Goal: Find specific page/section: Find specific page/section

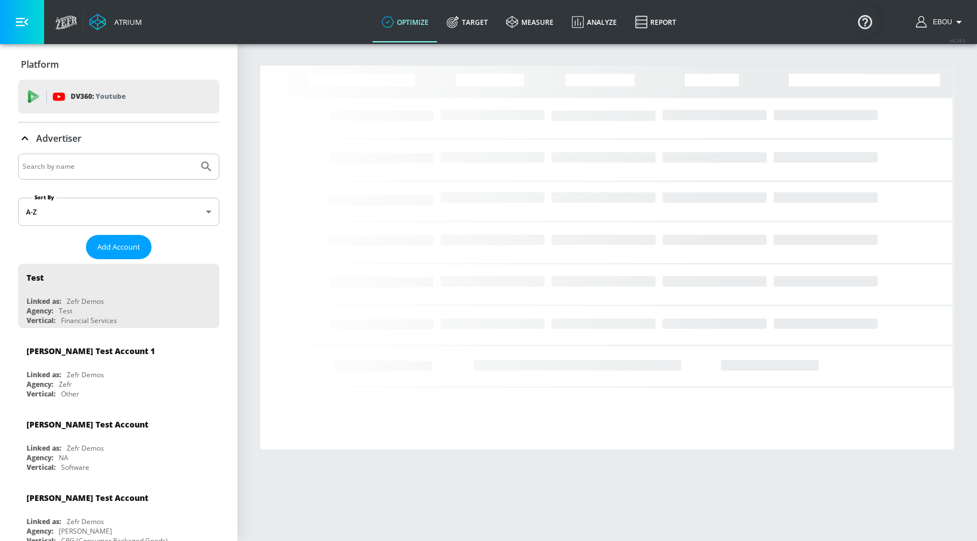
click at [116, 173] on input "Search by name" at bounding box center [108, 166] width 171 height 15
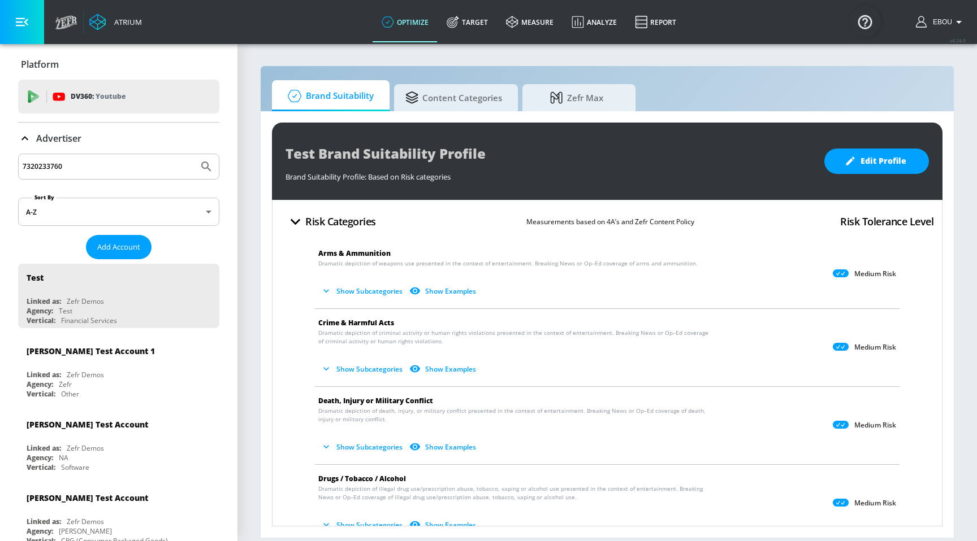
type input "7320233760"
click at [211, 167] on icon "Submit Search" at bounding box center [206, 167] width 14 height 14
click at [206, 167] on icon "Submit Search" at bounding box center [206, 167] width 14 height 14
click at [113, 166] on input "7320233760" at bounding box center [108, 166] width 171 height 15
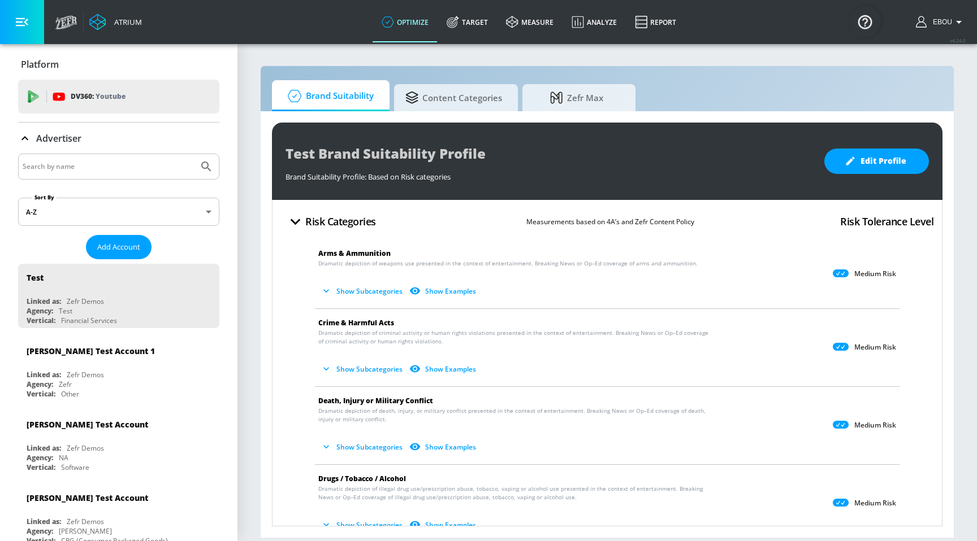
paste input "Kellanova"
type input "Kellanova"
click at [207, 158] on button "Submit Search" at bounding box center [206, 166] width 25 height 25
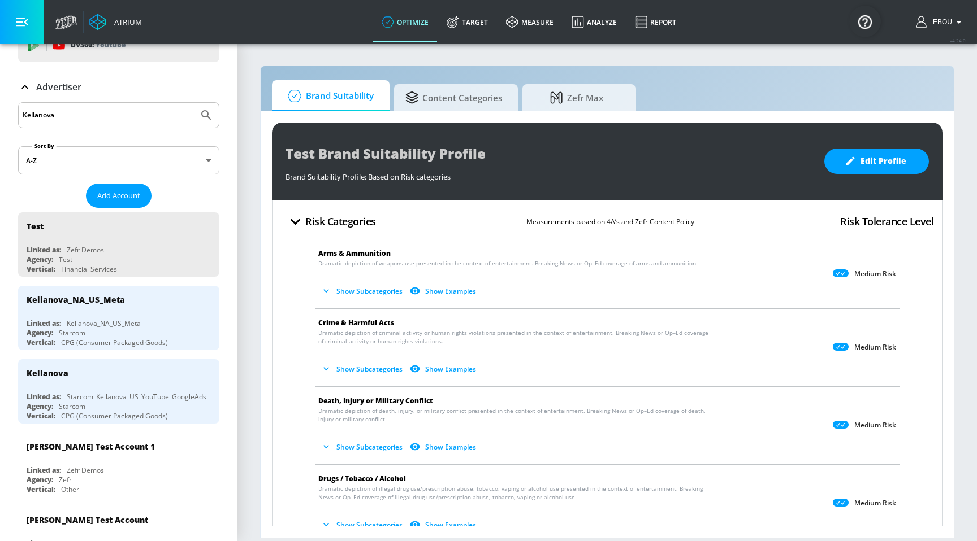
scroll to position [60, 0]
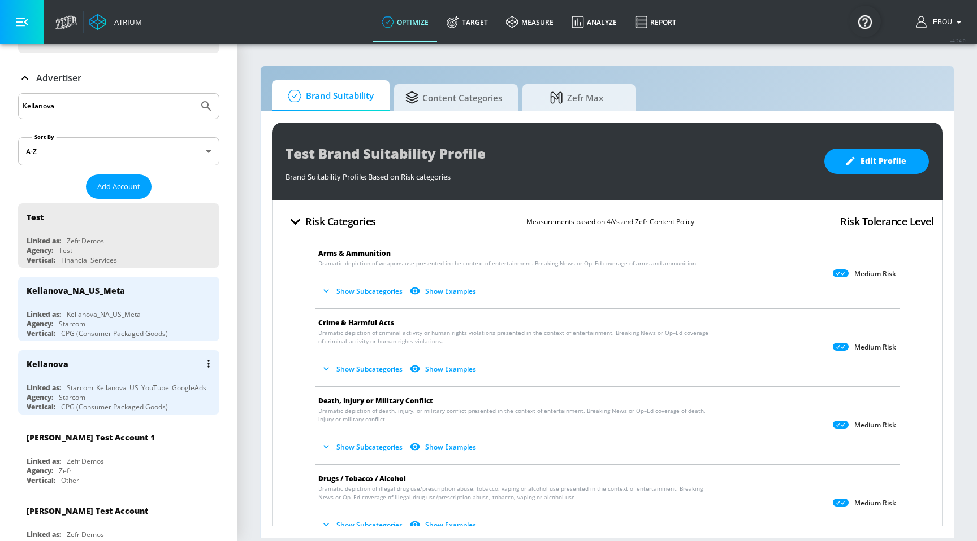
click at [163, 385] on div "Starcom_Kellanova_US_YouTube_GoogleAds" at bounding box center [137, 388] width 140 height 10
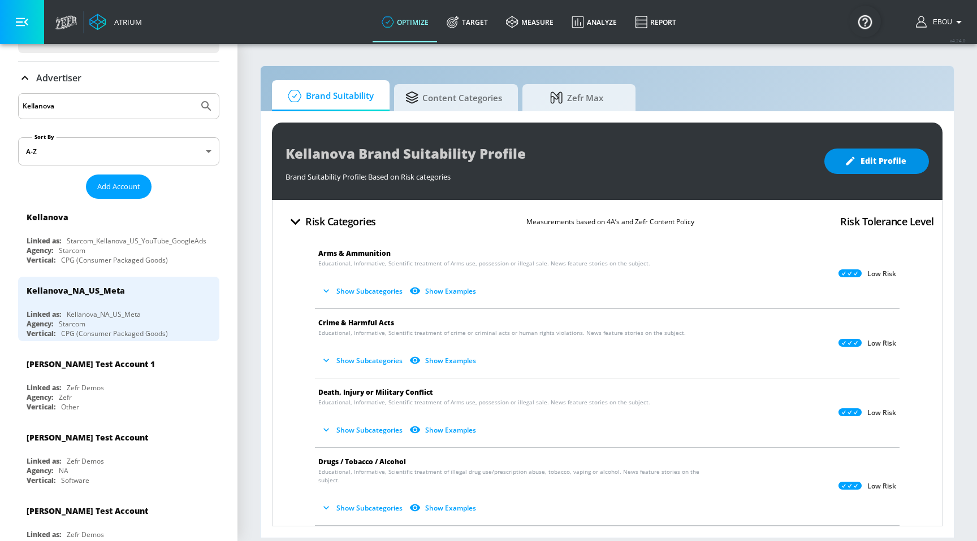
click at [849, 157] on icon "button" at bounding box center [849, 160] width 11 height 11
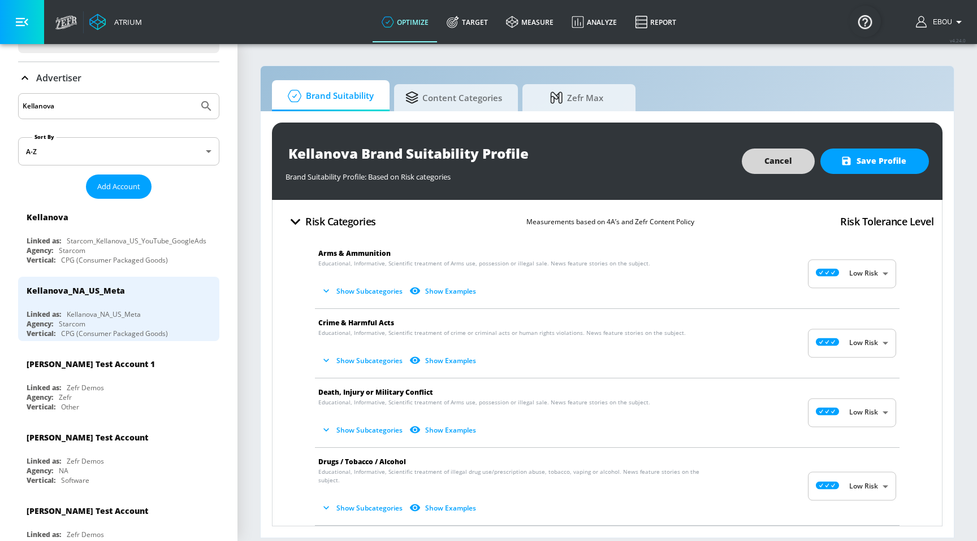
click at [786, 164] on span "Cancel" at bounding box center [778, 161] width 28 height 14
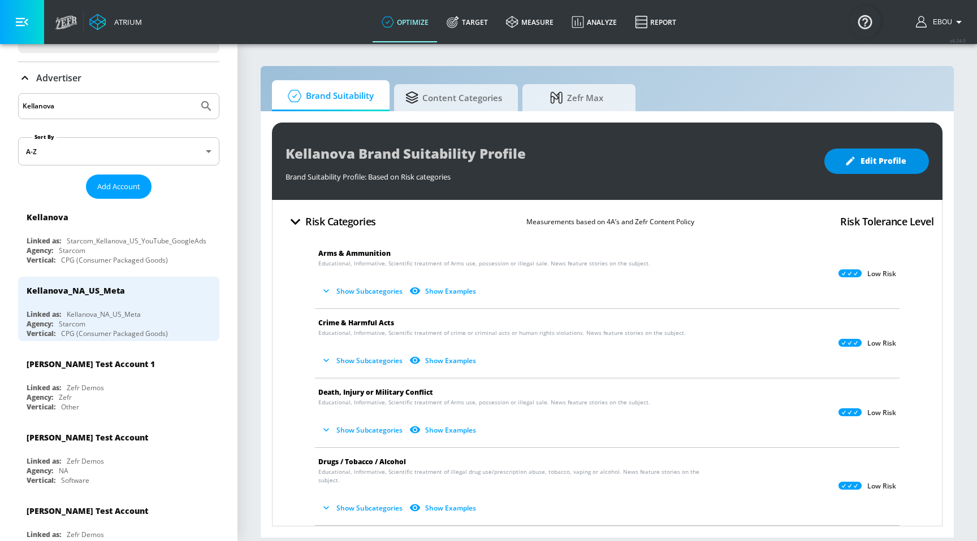
click at [882, 165] on span "Edit Profile" at bounding box center [876, 161] width 59 height 14
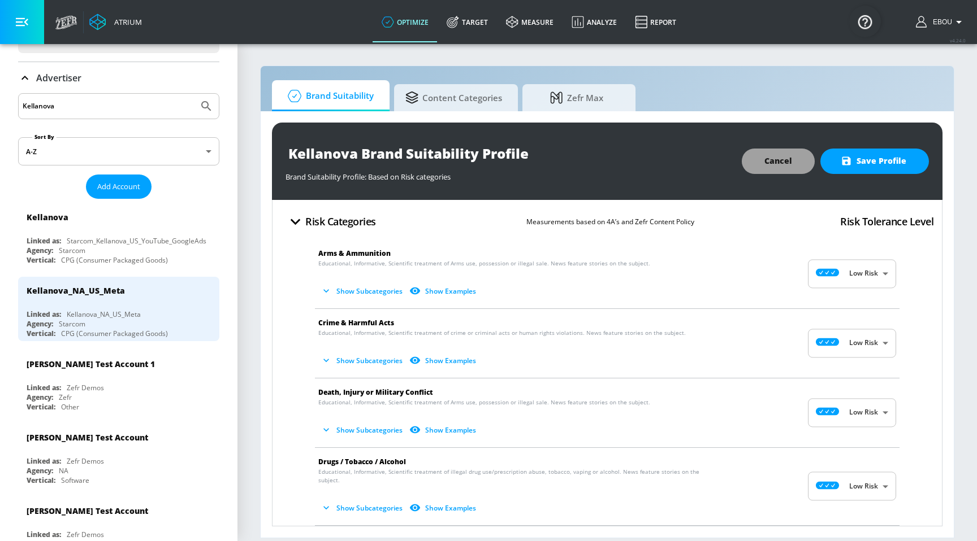
click at [771, 165] on span "Cancel" at bounding box center [778, 161] width 28 height 14
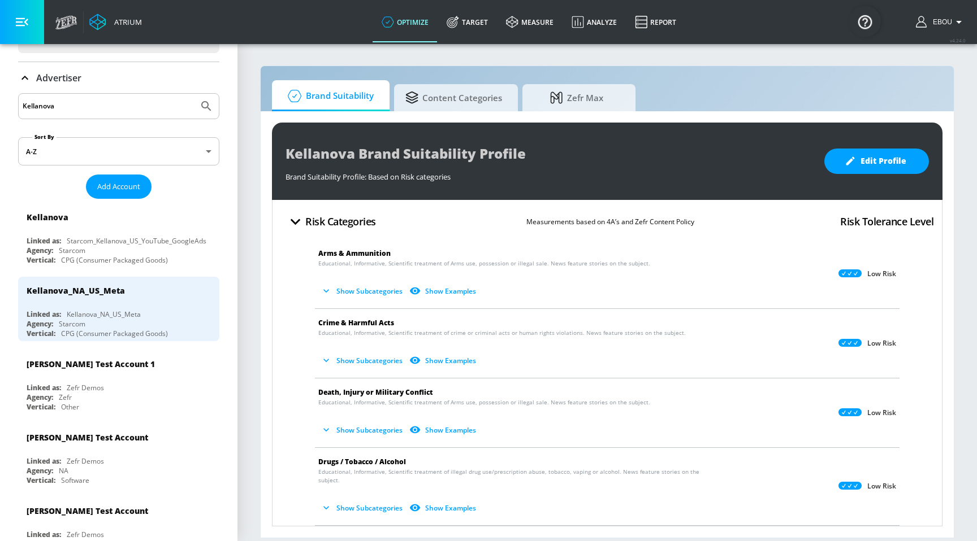
click at [297, 220] on icon "button" at bounding box center [295, 222] width 10 height 6
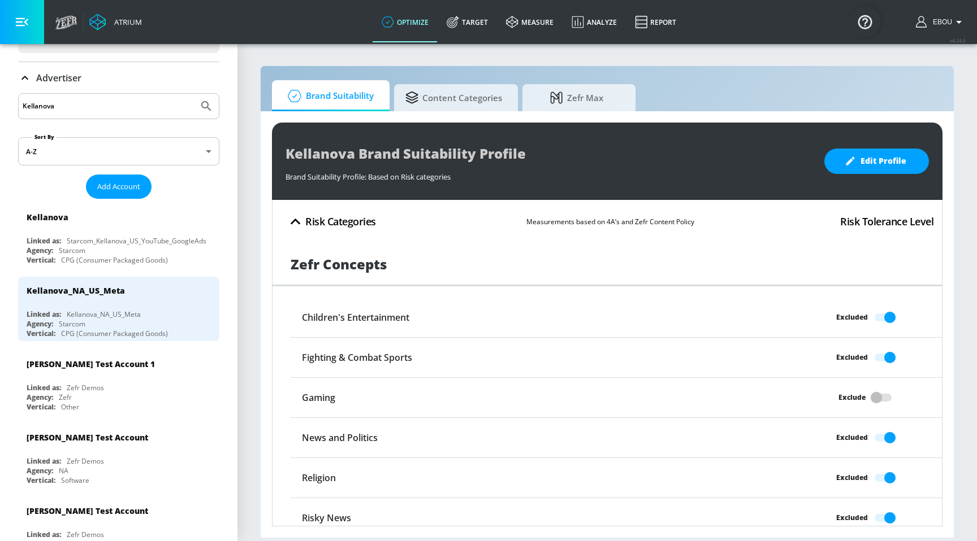
click at [354, 231] on button "Risk Categories" at bounding box center [330, 222] width 99 height 27
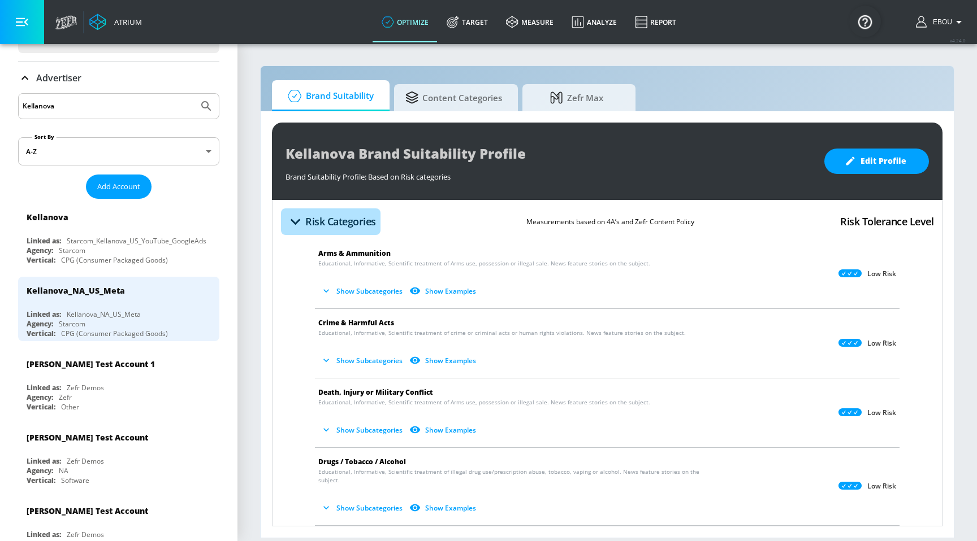
click at [349, 225] on h4 "Risk Categories" at bounding box center [340, 222] width 71 height 16
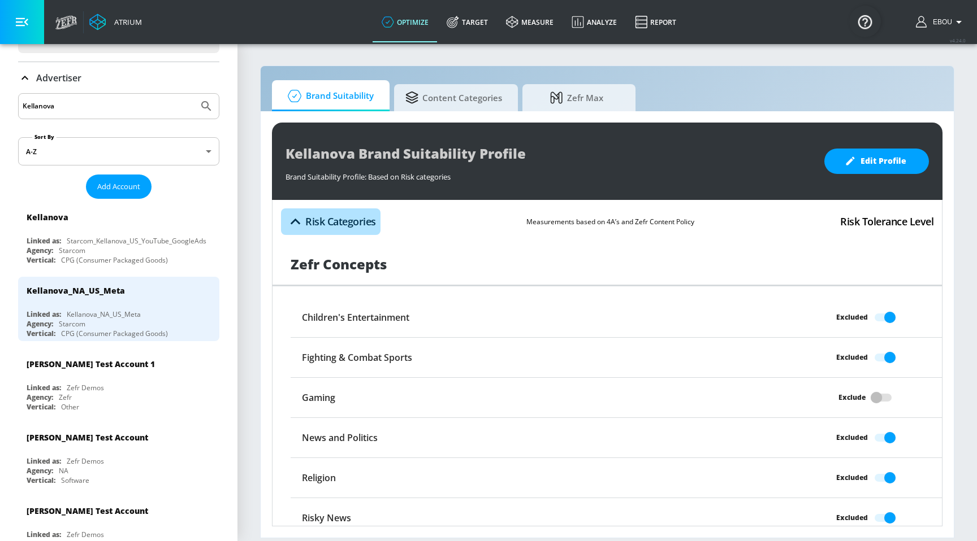
click at [349, 225] on h4 "Risk Categories" at bounding box center [340, 222] width 71 height 16
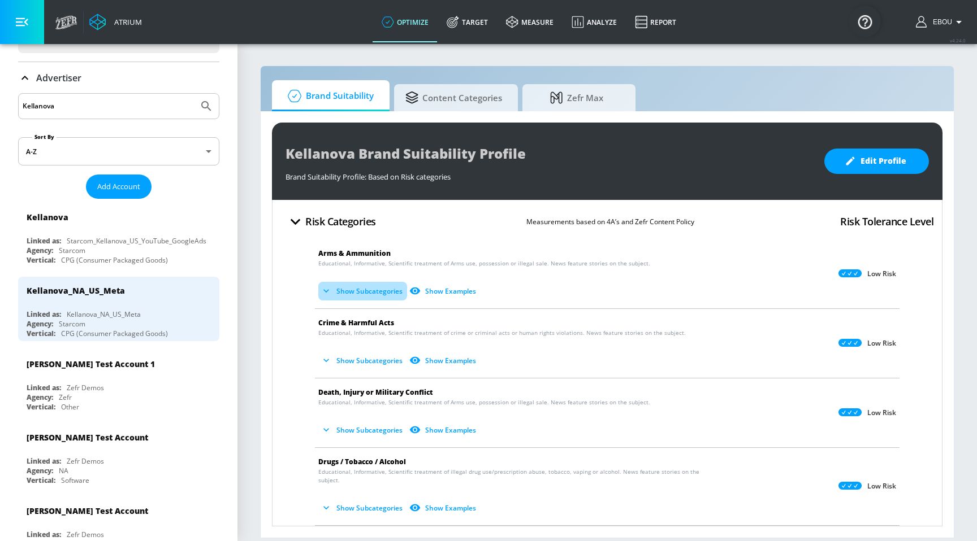
click at [355, 292] on button "Show Subcategories" at bounding box center [362, 291] width 89 height 19
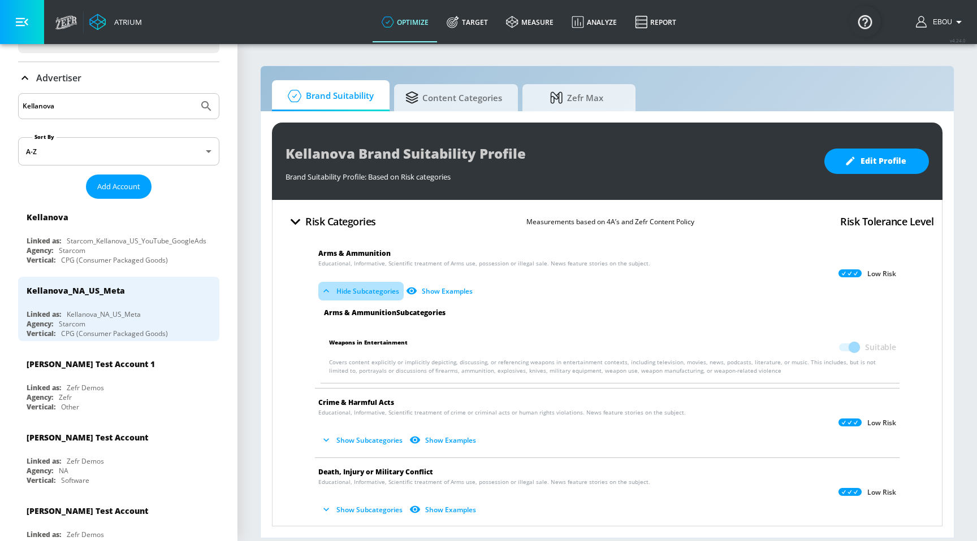
click at [344, 287] on button "Hide Subcategories" at bounding box center [360, 291] width 85 height 19
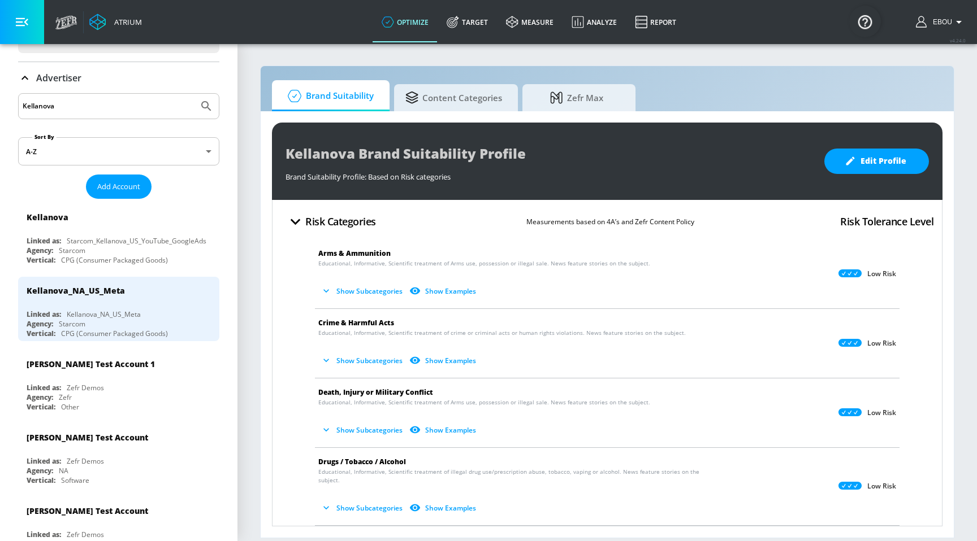
click at [362, 358] on button "Show Subcategories" at bounding box center [362, 360] width 89 height 19
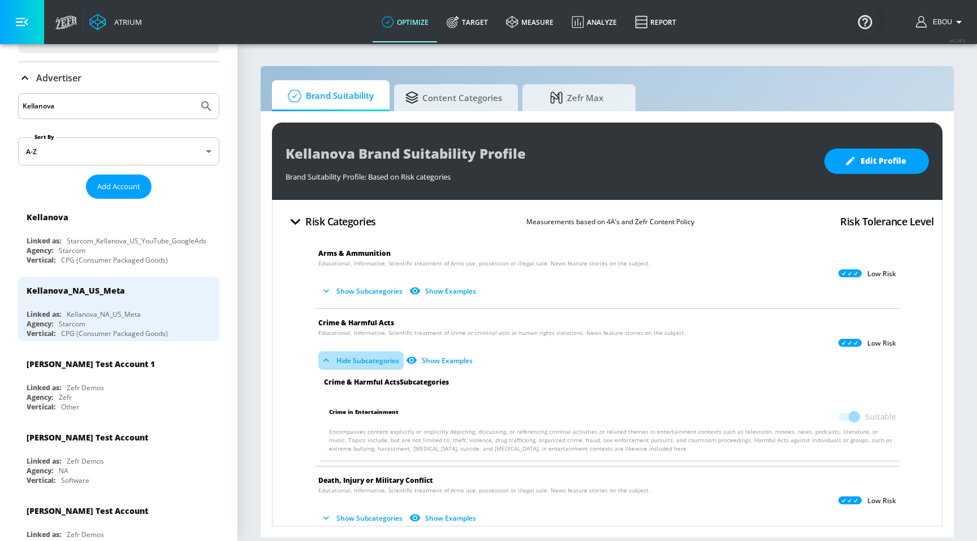
click at [362, 358] on button "Hide Subcategories" at bounding box center [360, 360] width 85 height 19
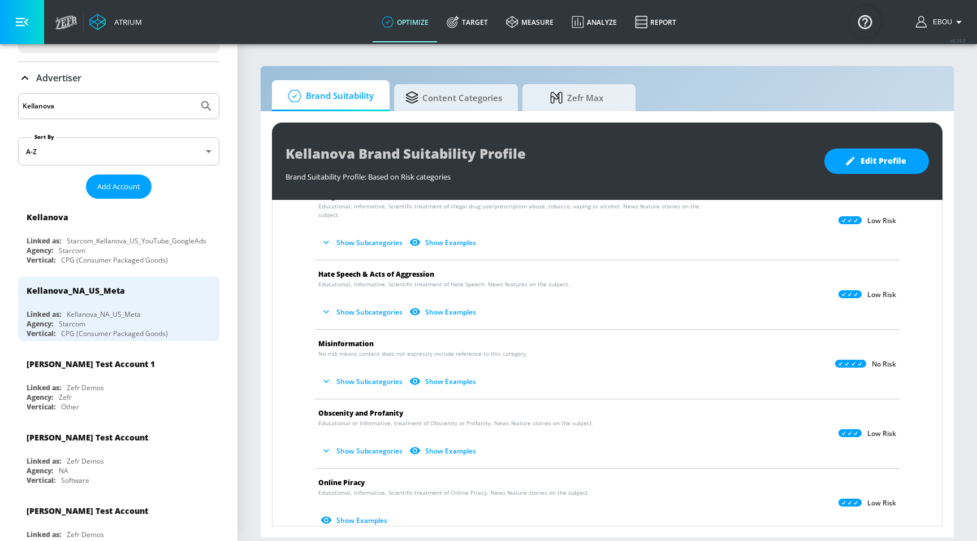
scroll to position [271, 0]
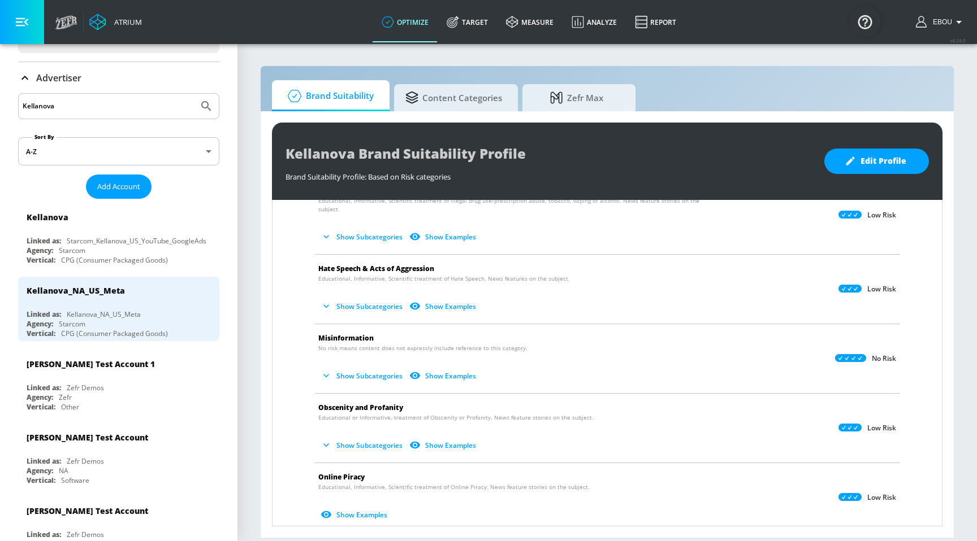
click at [350, 367] on button "Show Subcategories" at bounding box center [362, 376] width 89 height 19
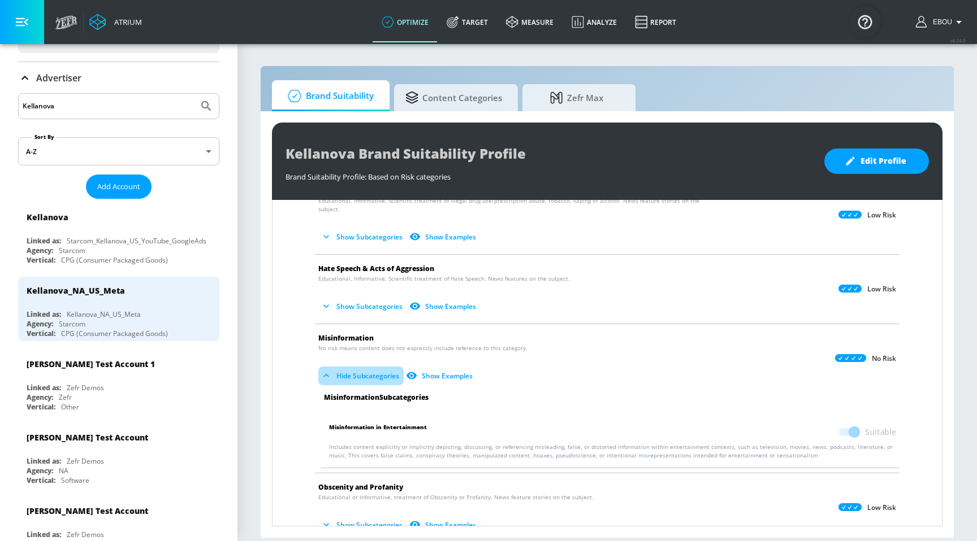
click at [350, 367] on button "Hide Subcategories" at bounding box center [360, 376] width 85 height 19
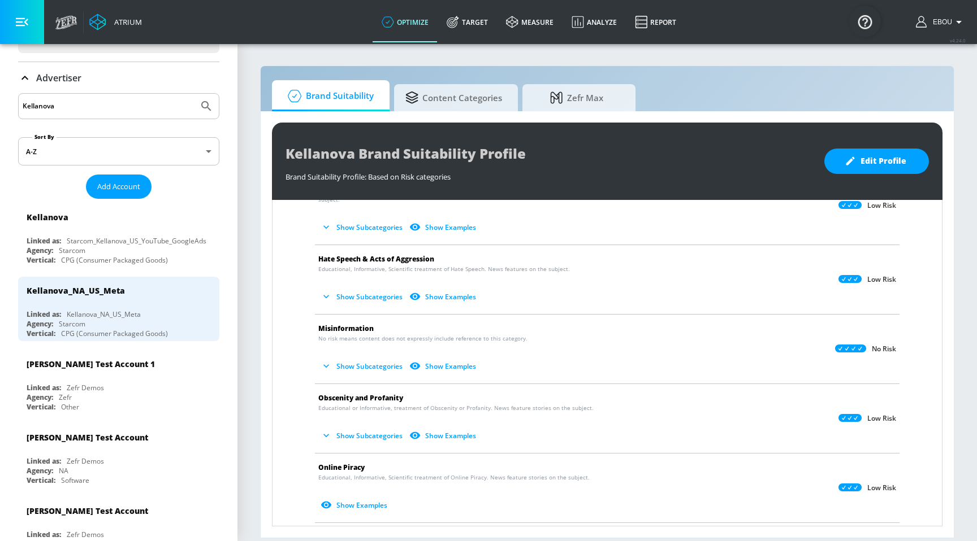
scroll to position [272, 0]
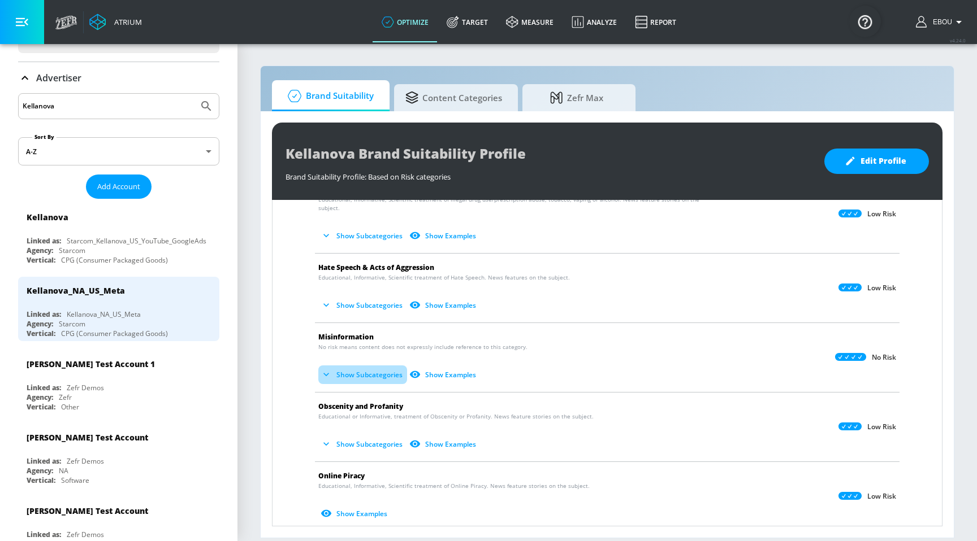
click at [355, 367] on button "Show Subcategories" at bounding box center [362, 375] width 89 height 19
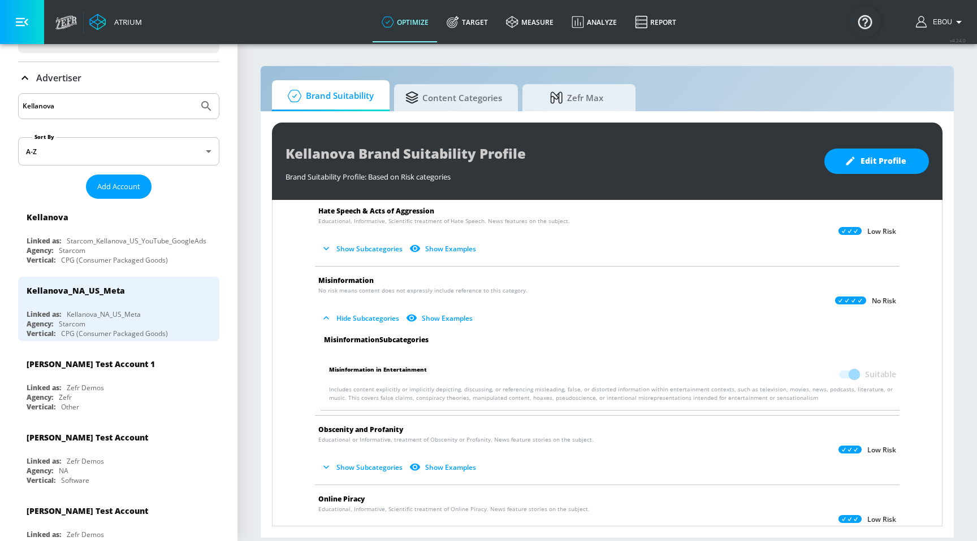
scroll to position [333, 0]
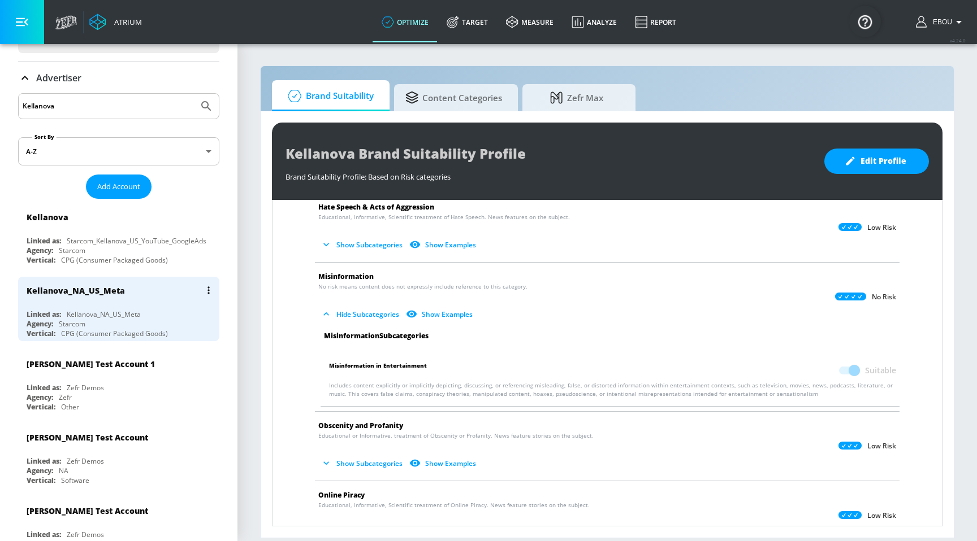
click at [128, 303] on div "Kellanova_NA_US_Meta" at bounding box center [122, 290] width 190 height 27
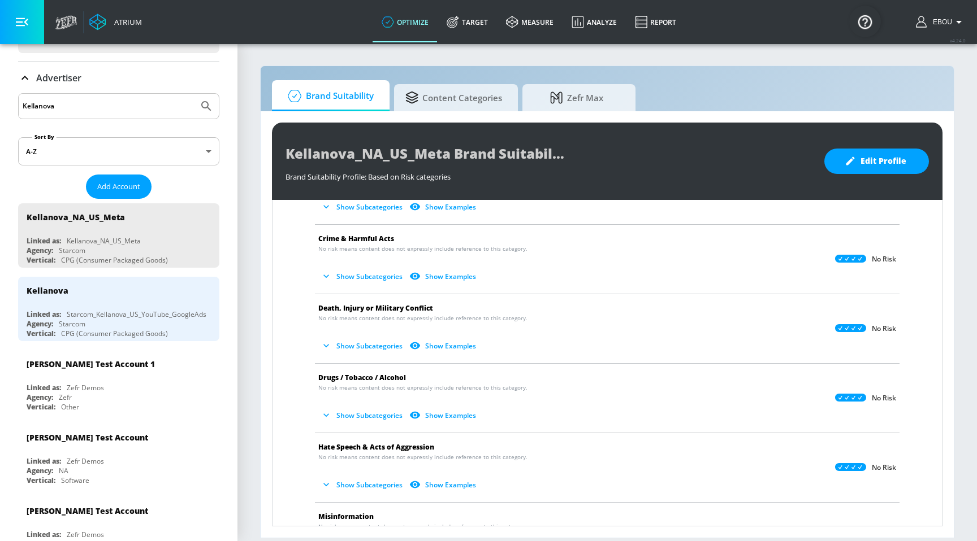
scroll to position [86, 0]
click at [371, 278] on button "Show Subcategories" at bounding box center [362, 275] width 89 height 19
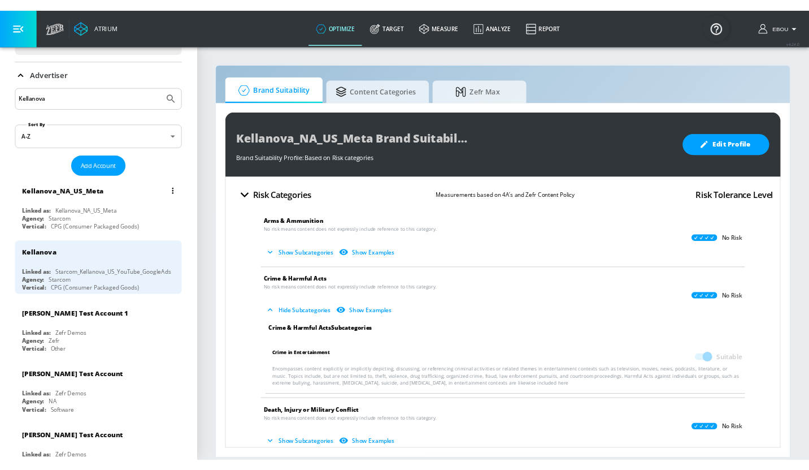
scroll to position [0, 0]
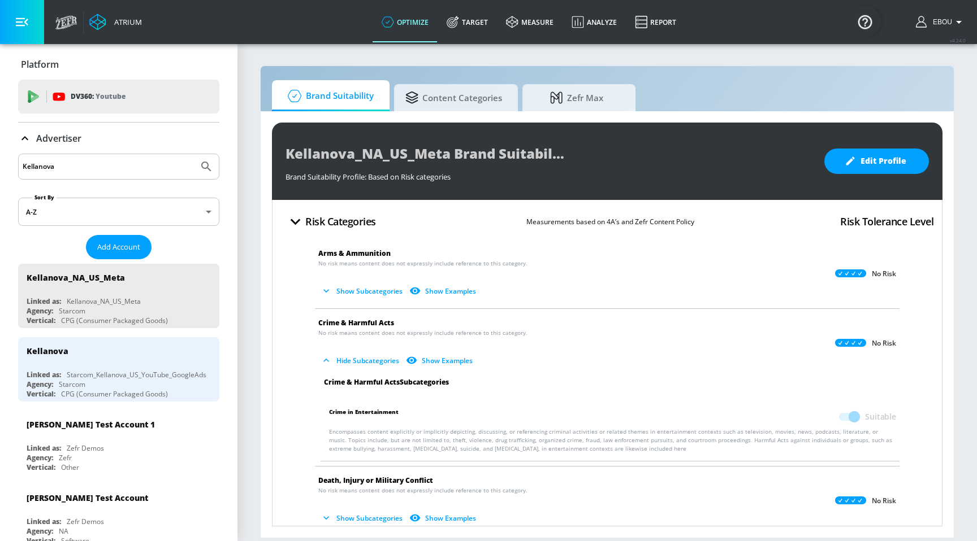
click at [138, 27] on link "Atrium" at bounding box center [115, 22] width 53 height 17
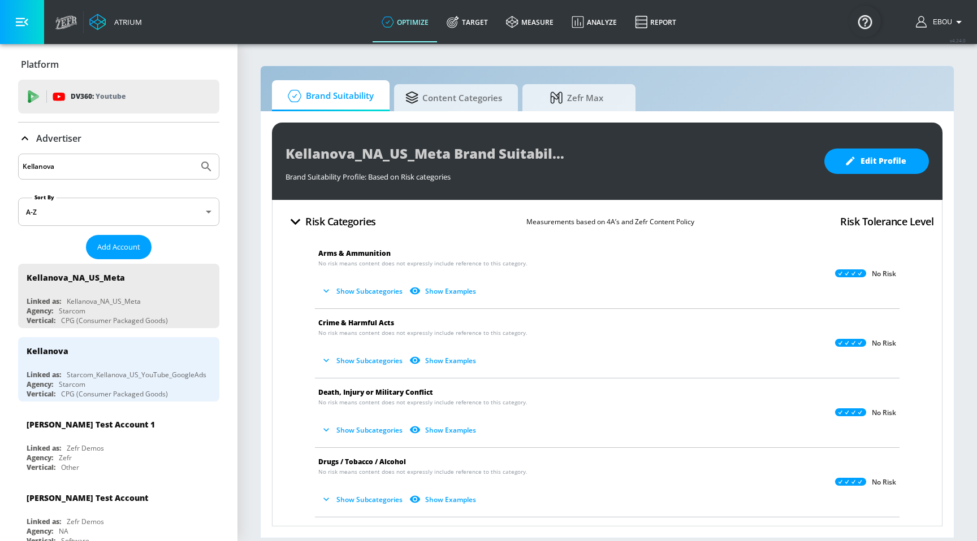
click at [68, 28] on icon at bounding box center [66, 22] width 22 height 14
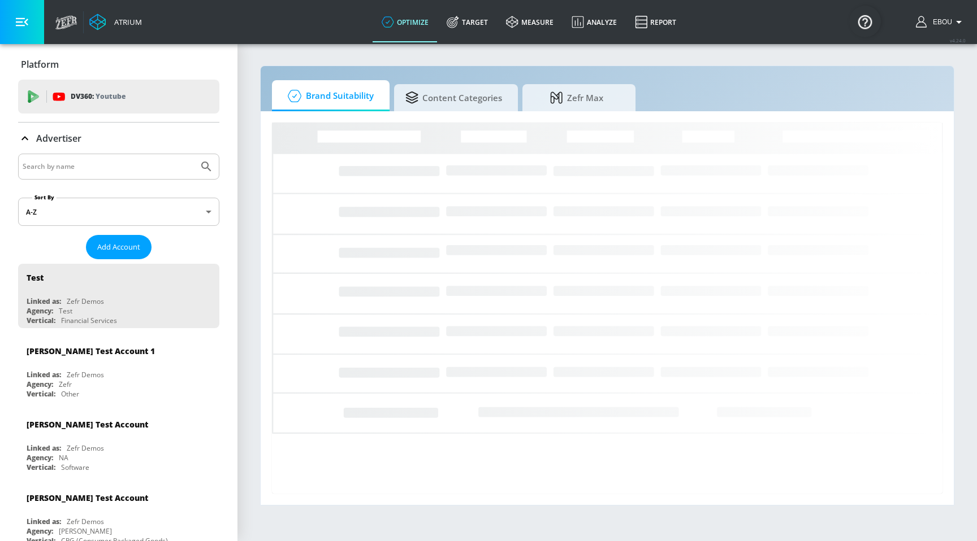
click at [143, 160] on input "Search by name" at bounding box center [108, 166] width 171 height 15
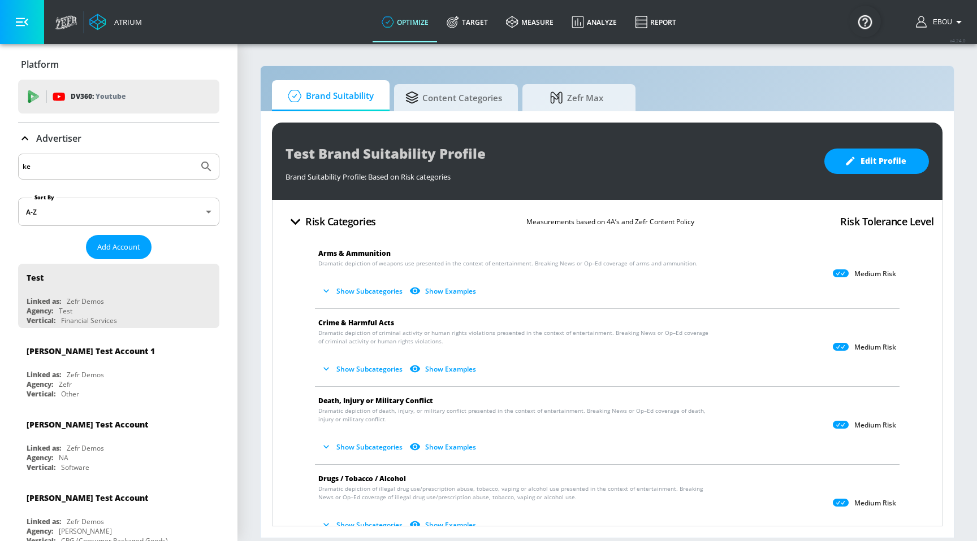
click at [115, 171] on input "ke" at bounding box center [108, 166] width 171 height 15
type input "k"
paste input "Kellanova"
type input "Kellanova"
click at [207, 164] on icon "Submit Search" at bounding box center [206, 167] width 10 height 10
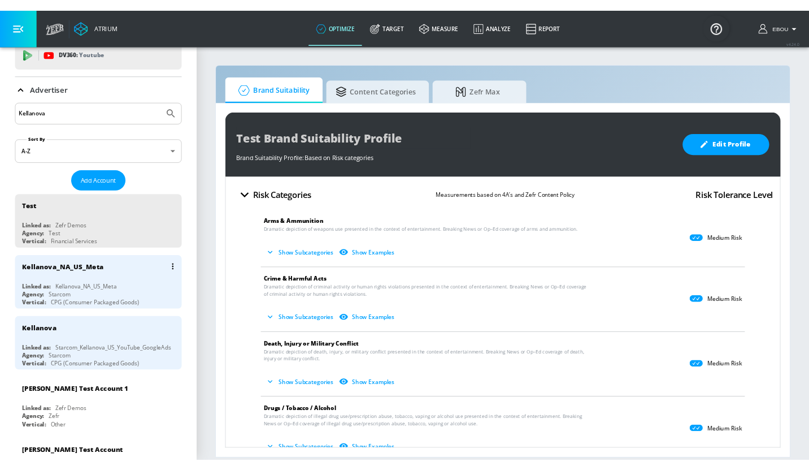
scroll to position [64, 0]
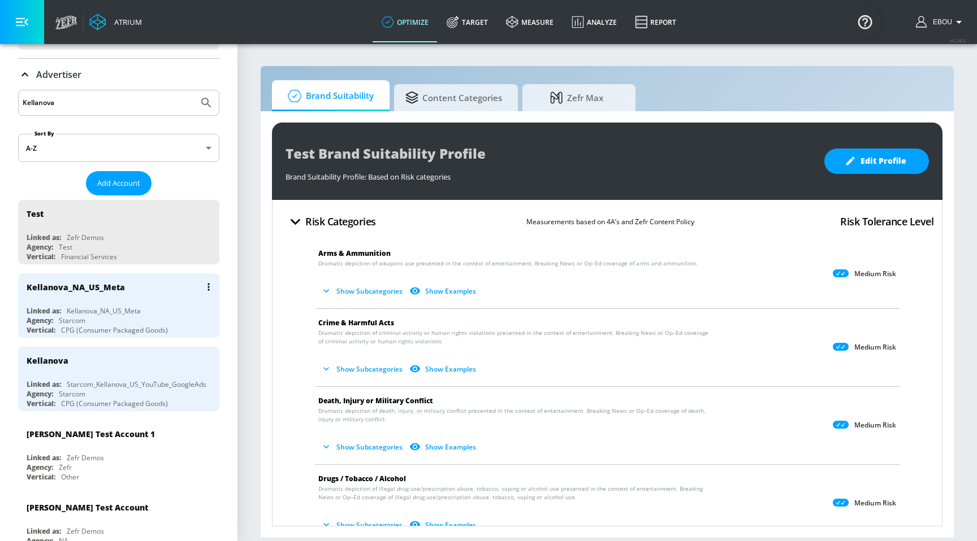
click at [151, 314] on div "Linked as: Kellanova_NA_US_Meta" at bounding box center [122, 311] width 190 height 10
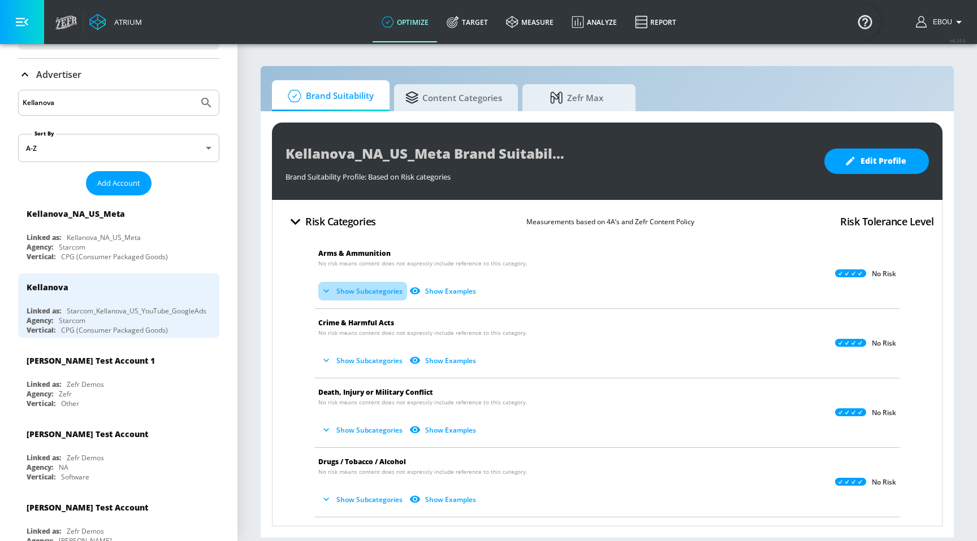
click at [363, 289] on button "Show Subcategories" at bounding box center [362, 291] width 89 height 19
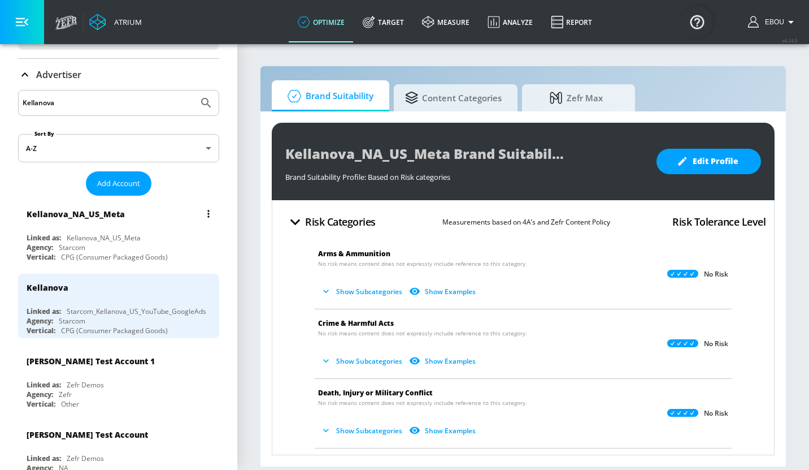
click at [117, 236] on div "Kellanova_NA_US_Meta" at bounding box center [104, 238] width 74 height 10
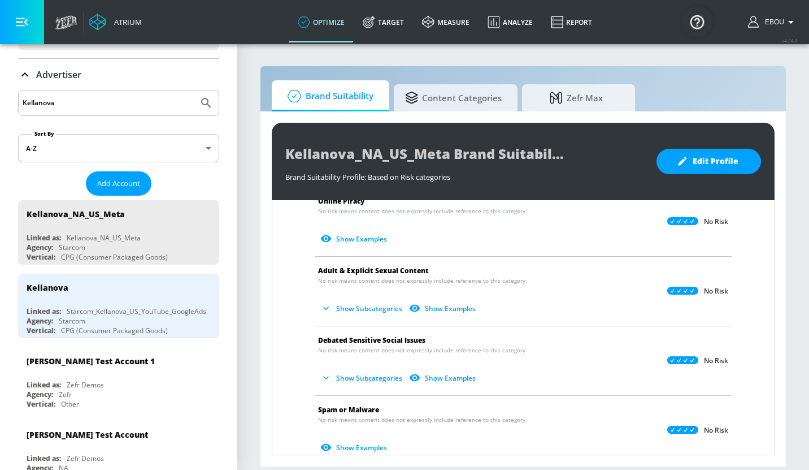
scroll to position [540, 0]
click at [343, 305] on button "Show Subcategories" at bounding box center [362, 307] width 89 height 19
